Goal: Task Accomplishment & Management: Use online tool/utility

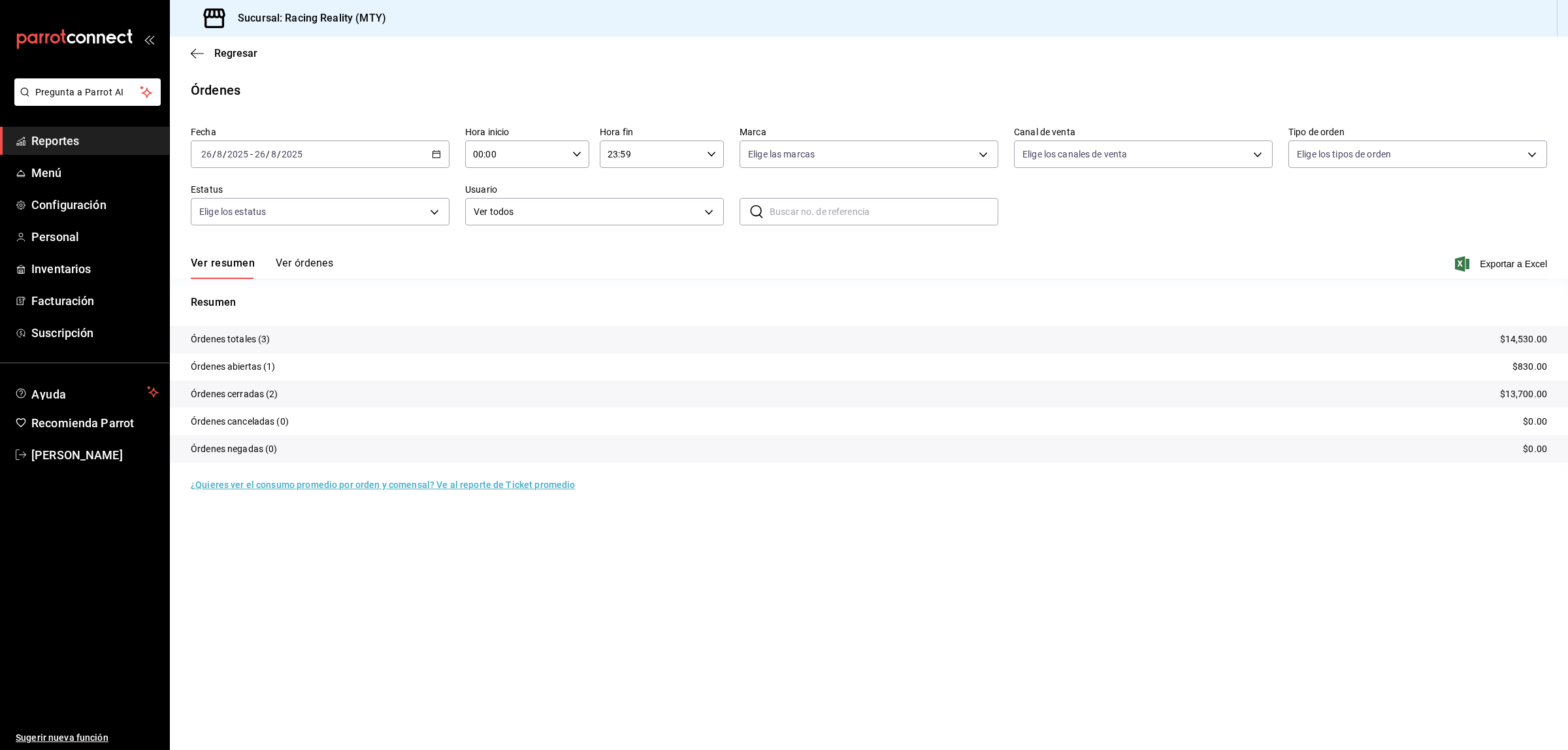
click at [189, 48] on div "Regresar" at bounding box center [868, 53] width 1398 height 33
click at [191, 51] on icon "button" at bounding box center [197, 54] width 13 height 12
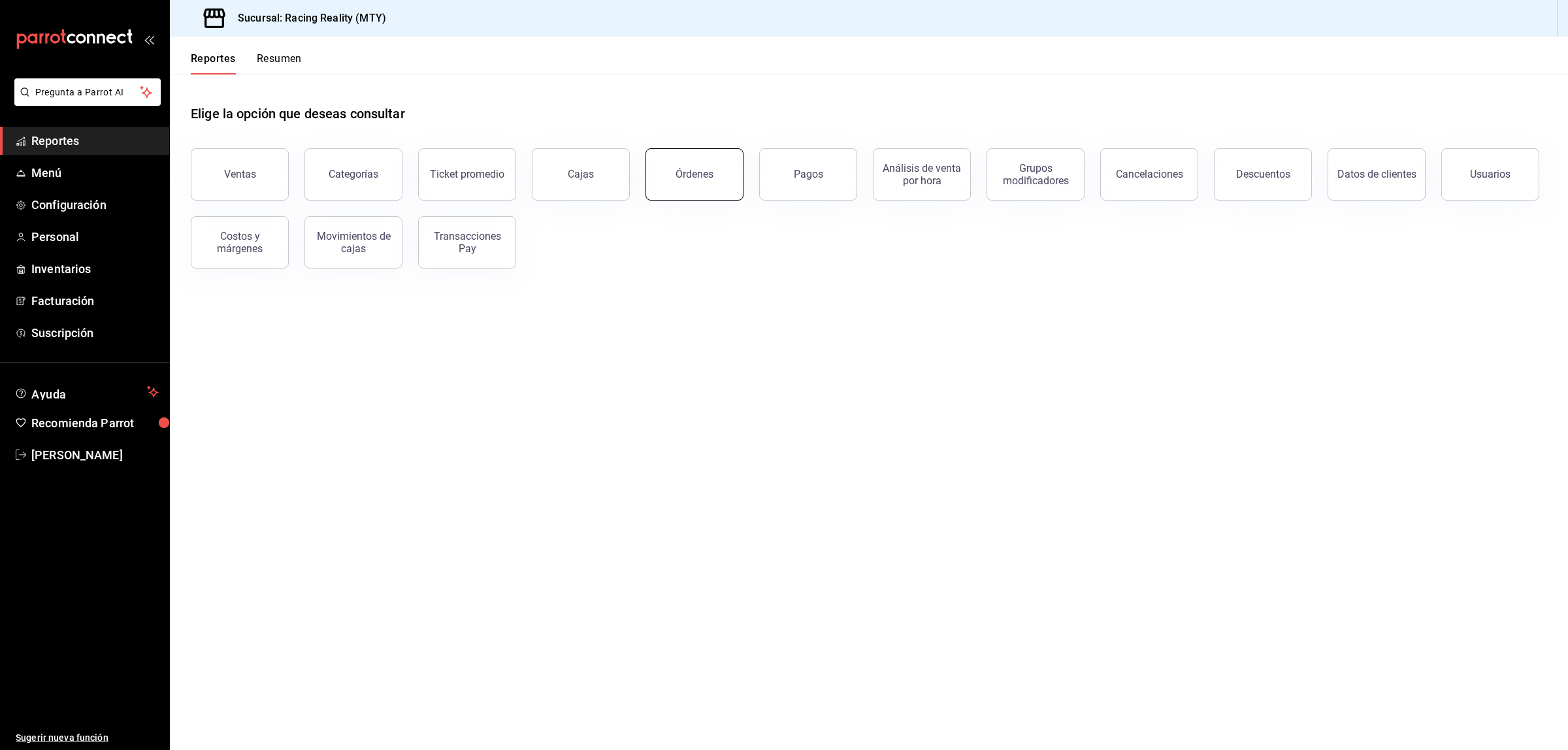
click at [678, 181] on button "Órdenes" at bounding box center [694, 173] width 98 height 52
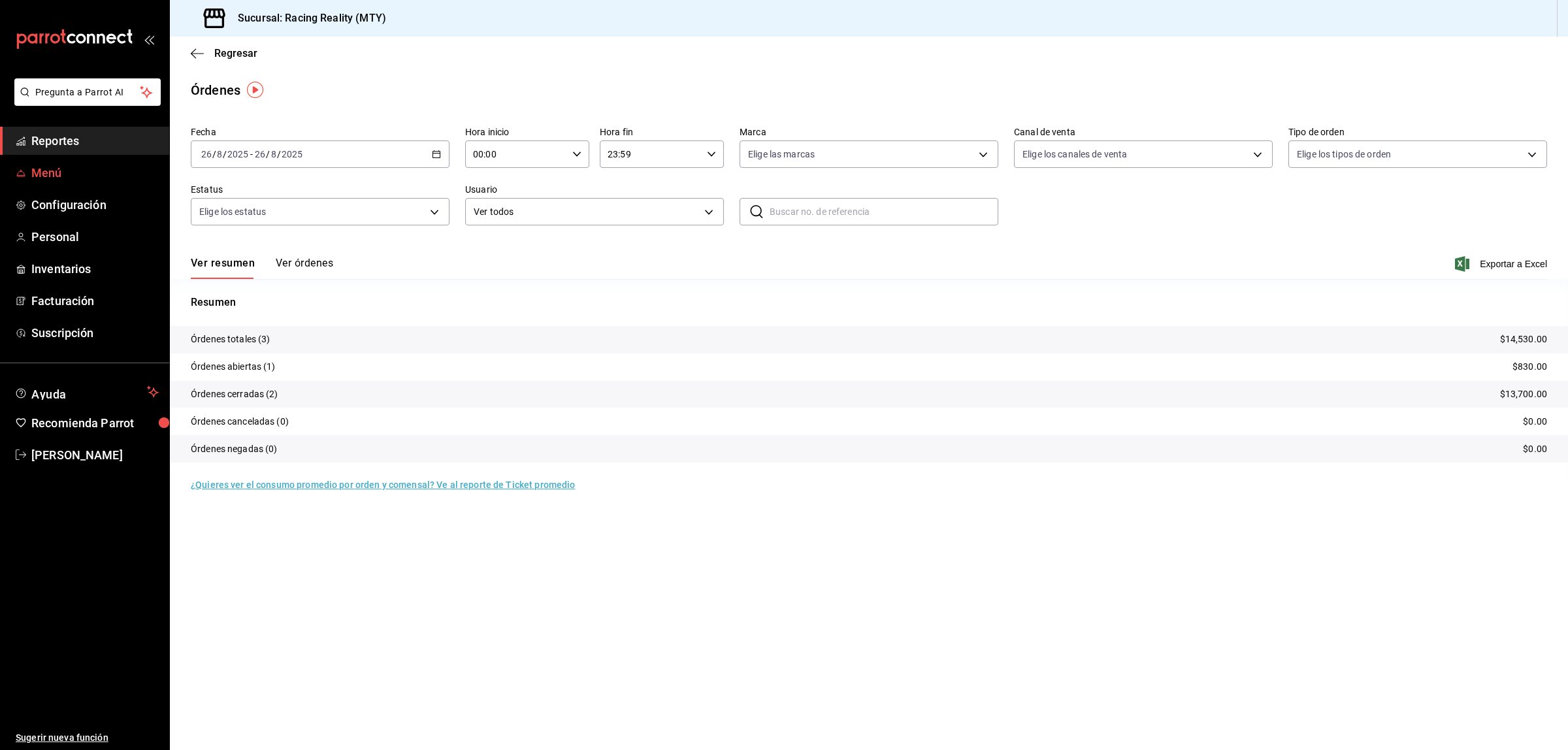
click at [48, 171] on span "Menú" at bounding box center [95, 172] width 127 height 18
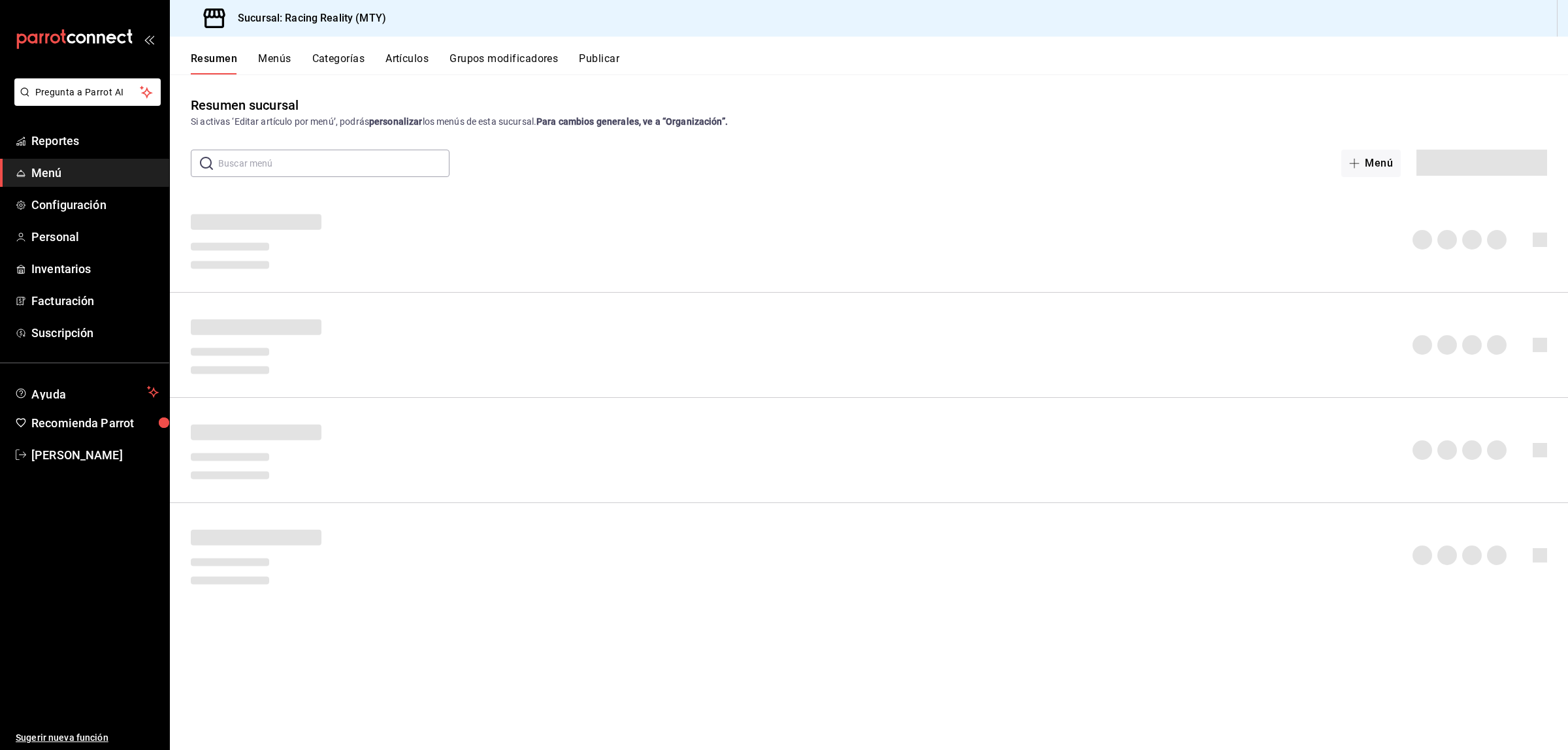
click at [406, 56] on button "Artículos" at bounding box center [406, 63] width 43 height 23
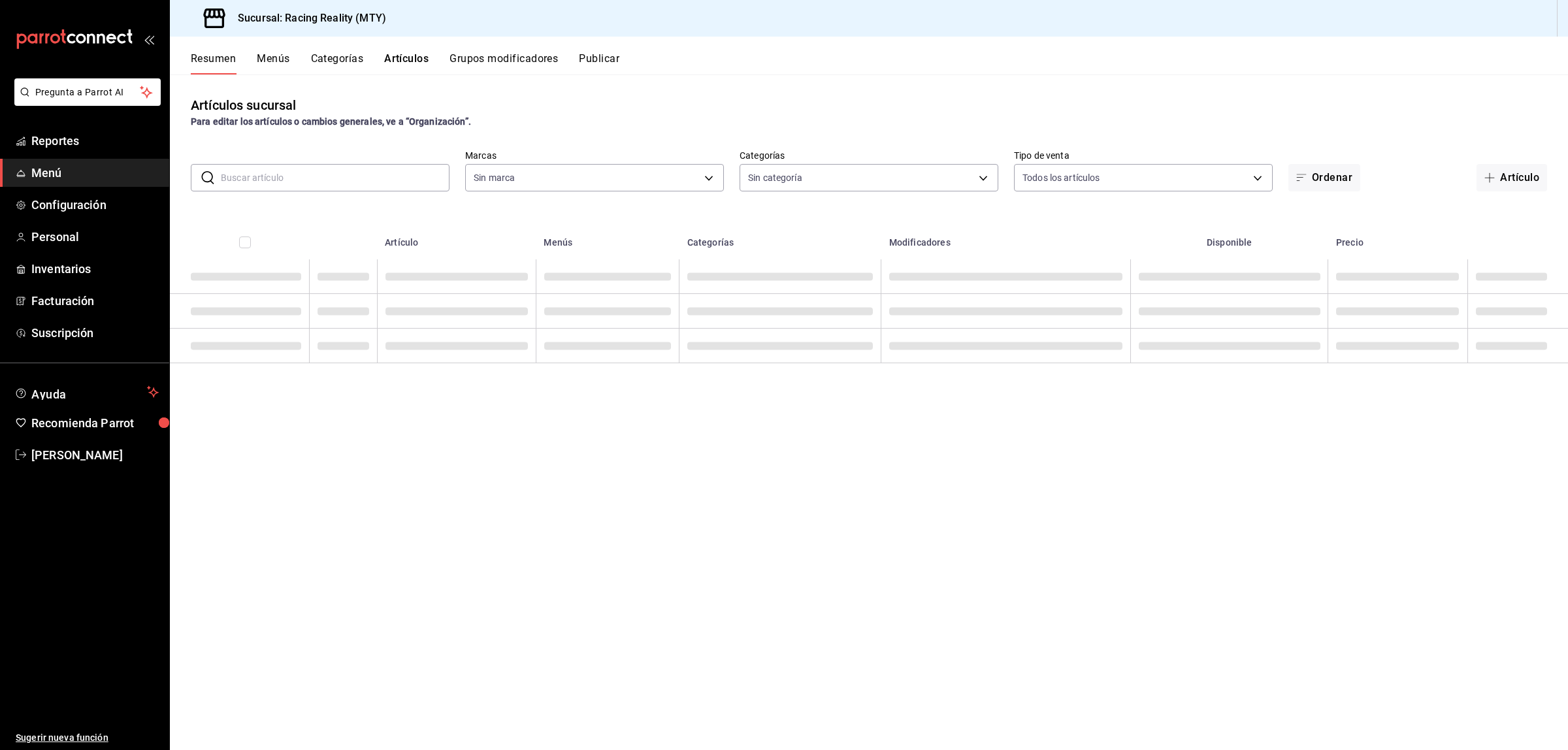
click at [289, 175] on input "text" at bounding box center [334, 177] width 228 height 26
type input "ed"
type input "bacd31c1-8415-48a9-a76c-50ea066b6713"
type input "edasi"
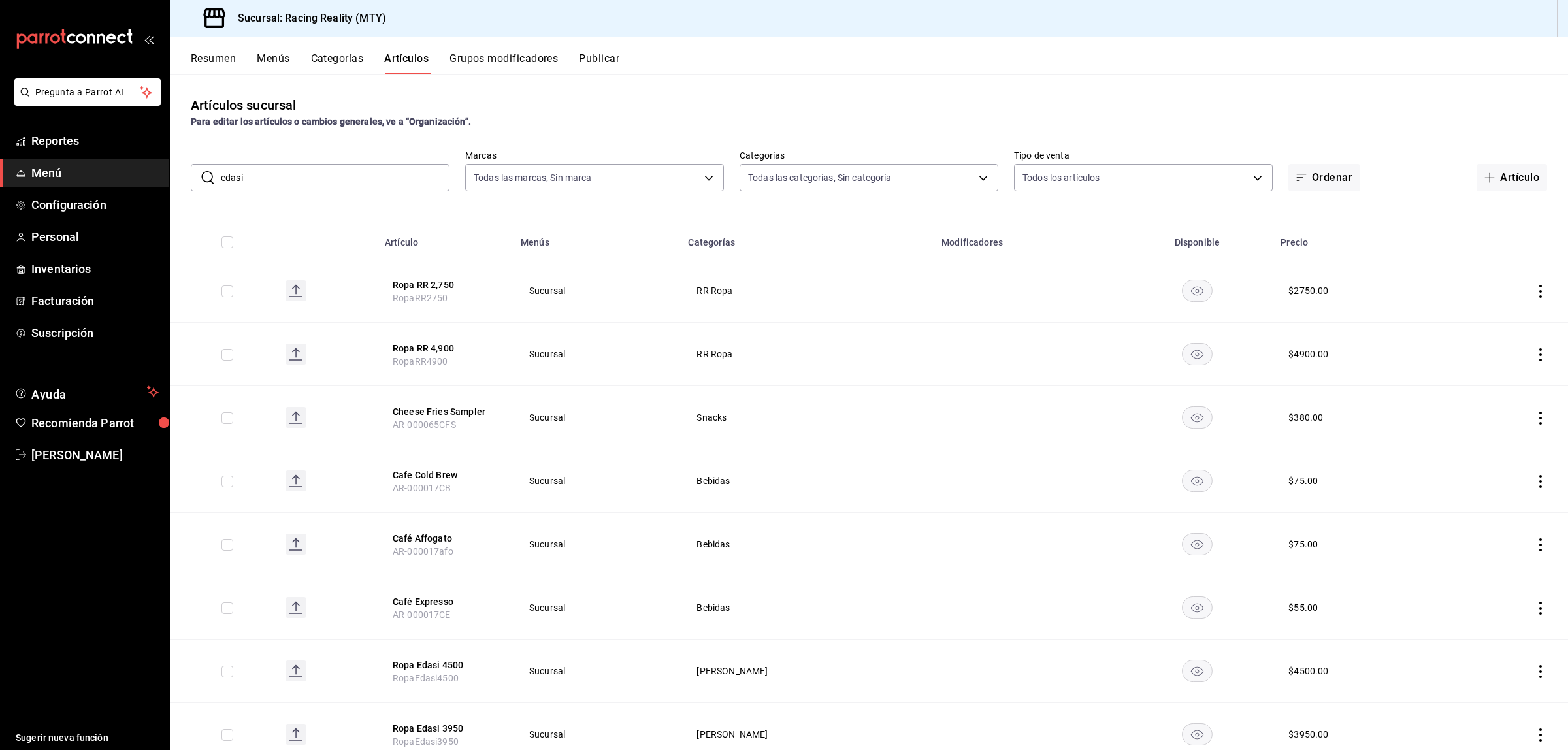
type input "3a614da3-0478-4e1c-be5f-a905868fd0ce,5e3939b2-05ff-48b5-8b63-5ac07012fd54,6f36b…"
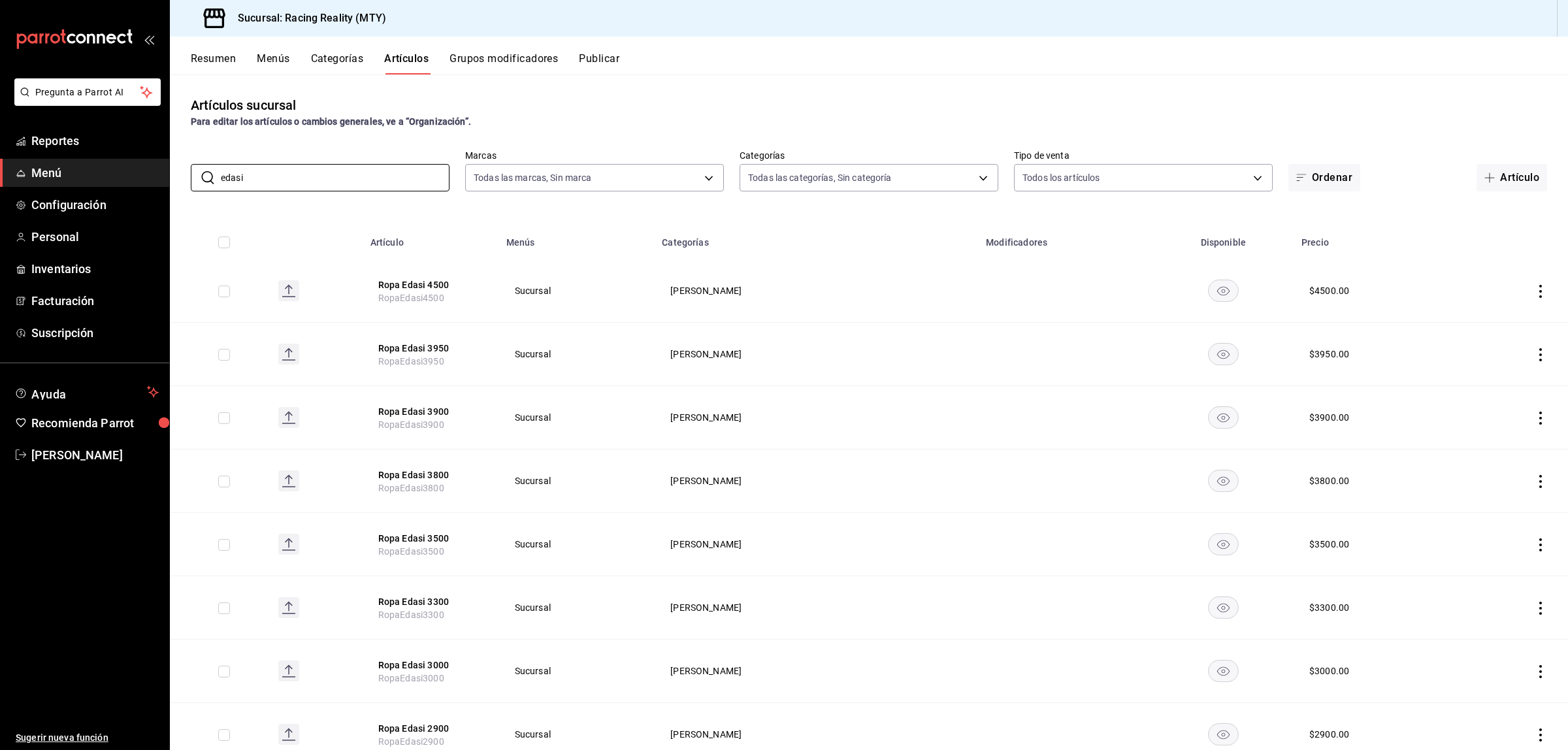
type input "edasi"
